Goal: Navigation & Orientation: Find specific page/section

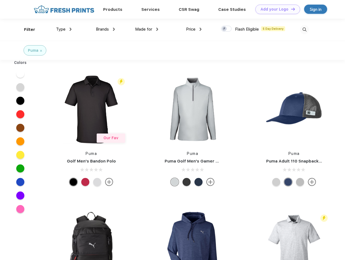
click at [275, 9] on link "Add your Logo Design Tool" at bounding box center [277, 9] width 45 height 9
click at [0, 0] on div "Design Tool" at bounding box center [0, 0] width 0 height 0
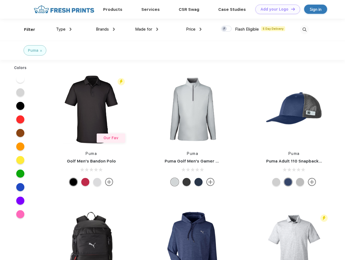
click at [290, 9] on link "Add your Logo Design Tool" at bounding box center [277, 9] width 45 height 9
click at [26, 29] on div "Filter" at bounding box center [29, 30] width 11 height 6
click at [64, 29] on span "Type" at bounding box center [60, 29] width 9 height 5
click at [105, 29] on span "Brands" at bounding box center [102, 29] width 13 height 5
click at [147, 29] on span "Made for" at bounding box center [143, 29] width 17 height 5
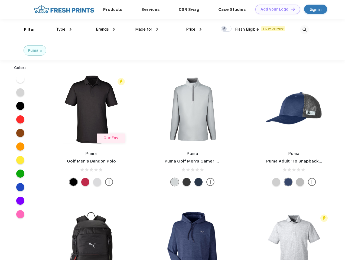
click at [194, 29] on span "Price" at bounding box center [190, 29] width 9 height 5
click at [226, 29] on div at bounding box center [226, 29] width 11 height 6
click at [224, 29] on input "checkbox" at bounding box center [223, 27] width 4 height 4
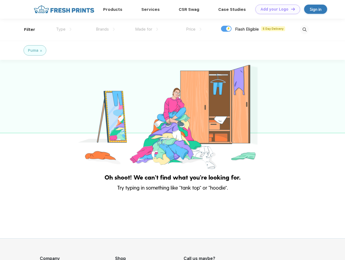
click at [304, 29] on img at bounding box center [304, 29] width 9 height 9
